Goal: Navigation & Orientation: Find specific page/section

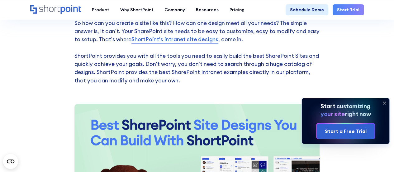
scroll to position [623, 0]
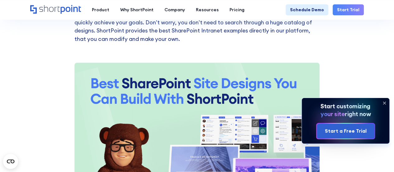
click at [386, 104] on icon at bounding box center [384, 103] width 2 height 2
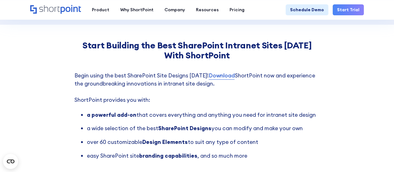
scroll to position [1278, 0]
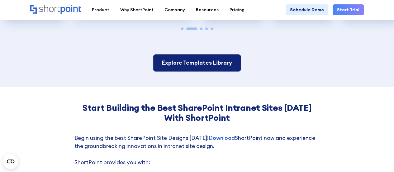
click at [184, 54] on link "Explore Templates Library" at bounding box center [197, 62] width 88 height 17
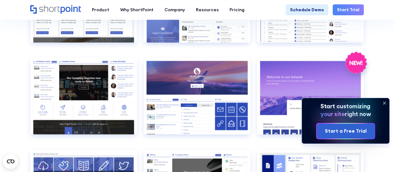
scroll to position [655, 0]
